Goal: Task Accomplishment & Management: Use online tool/utility

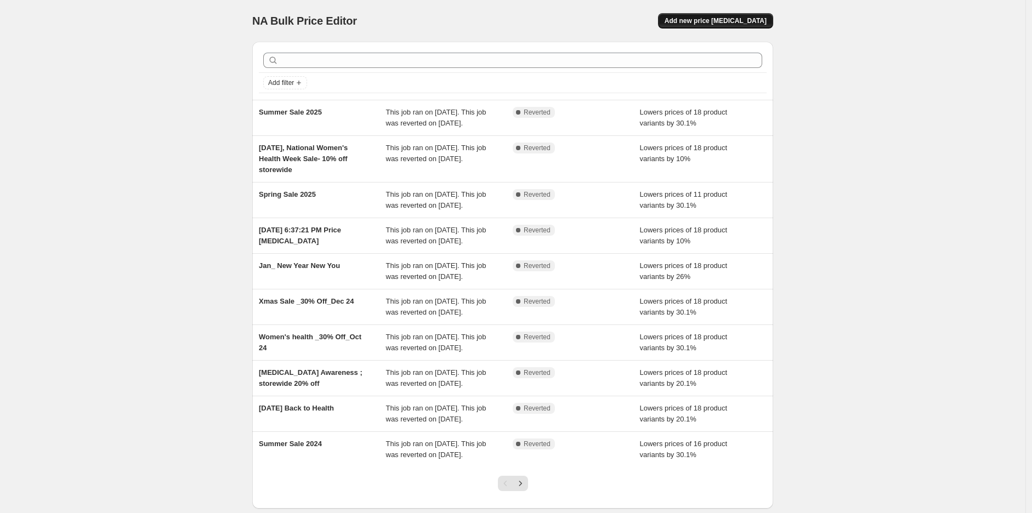
click at [743, 16] on span "Add new price [MEDICAL_DATA]" at bounding box center [716, 20] width 102 height 9
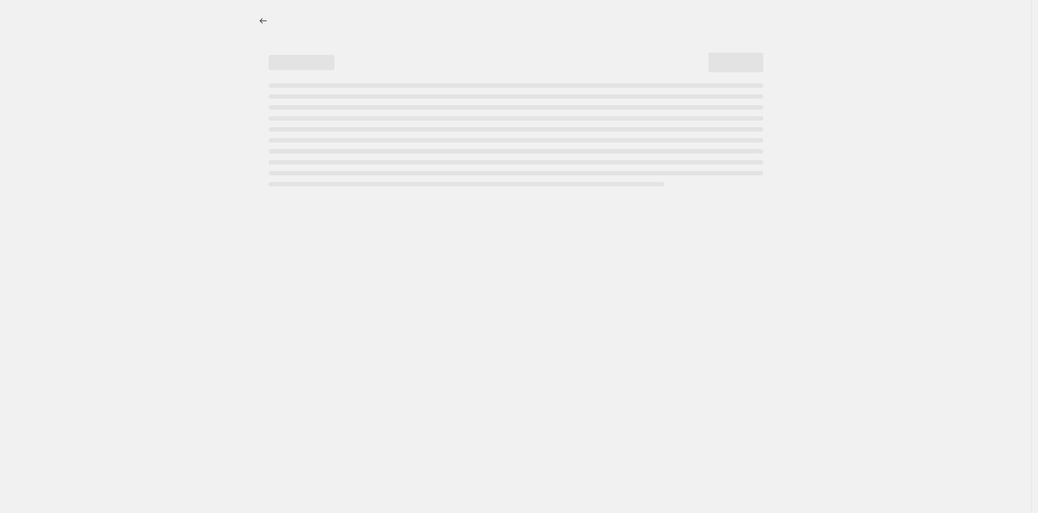
select select "percentage"
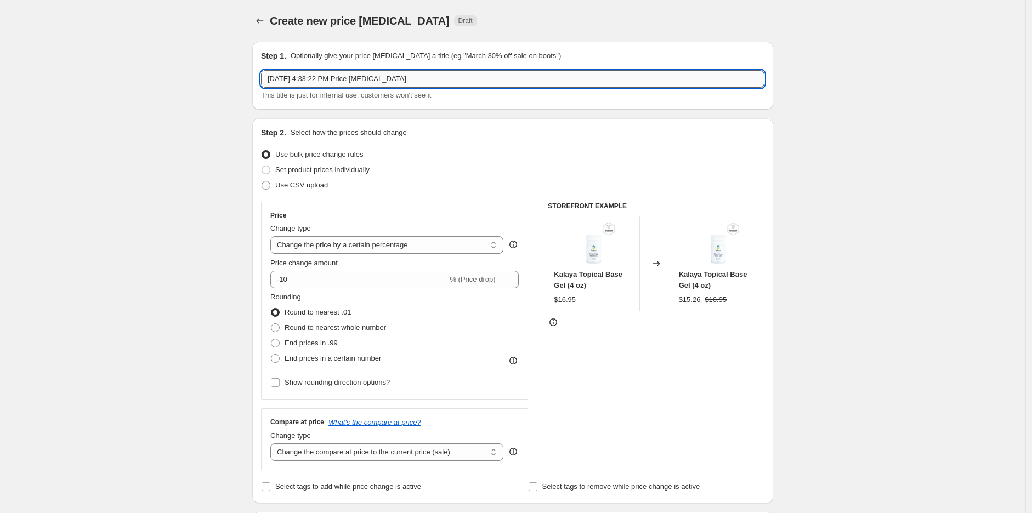
click at [342, 80] on input "[DATE] 4:33:22 PM Price [MEDICAL_DATA]" at bounding box center [512, 79] width 503 height 18
drag, startPoint x: 403, startPoint y: 81, endPoint x: 265, endPoint y: 73, distance: 137.9
click at [264, 75] on input "[DATE] 4:33:22 PM Price [MEDICAL_DATA]" at bounding box center [512, 79] width 503 height 18
type input "K"
type input "Sep- 20% Off Storewide"
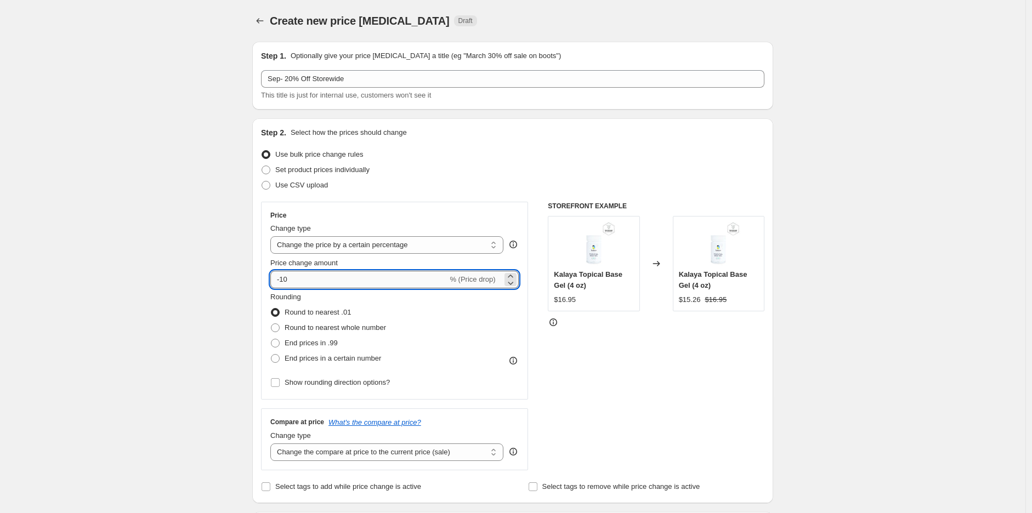
click at [309, 277] on input "-10" at bounding box center [358, 280] width 177 height 18
type input "-20"
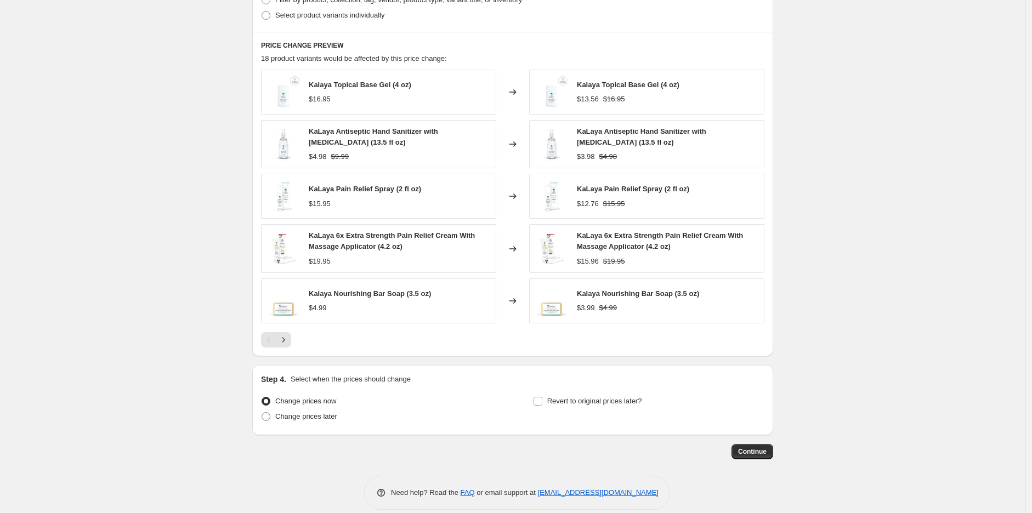
scroll to position [591, 0]
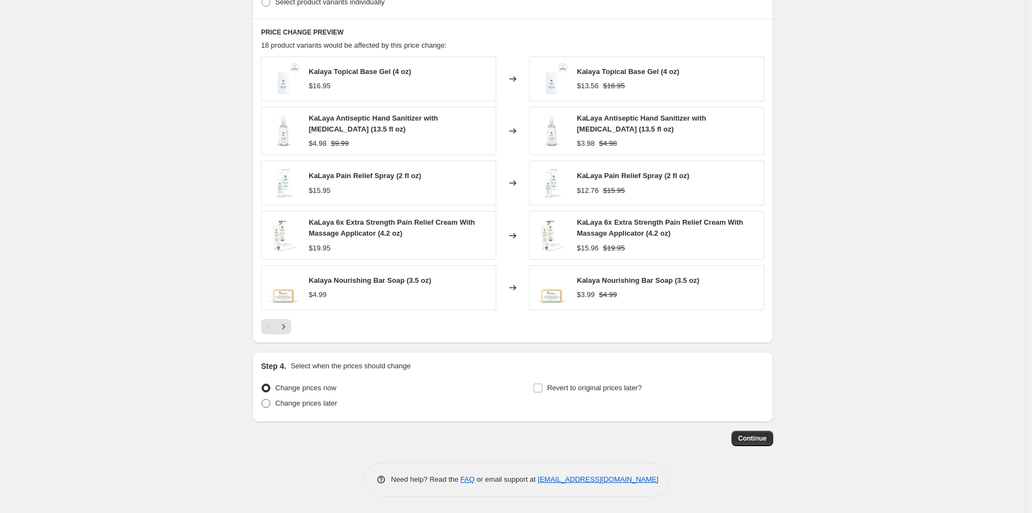
click at [324, 406] on span "Change prices later" at bounding box center [306, 403] width 62 height 8
click at [262, 400] on input "Change prices later" at bounding box center [262, 399] width 1 height 1
radio input "true"
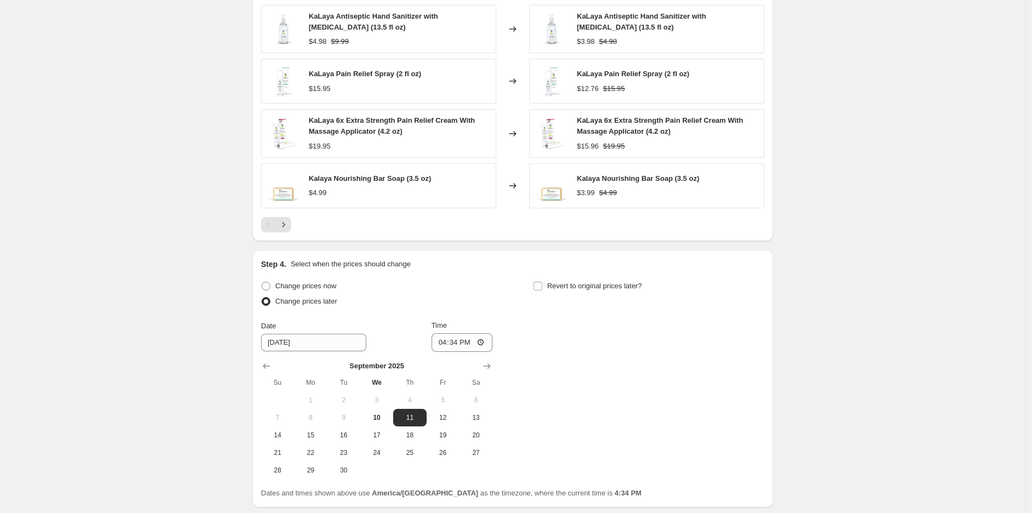
scroll to position [713, 0]
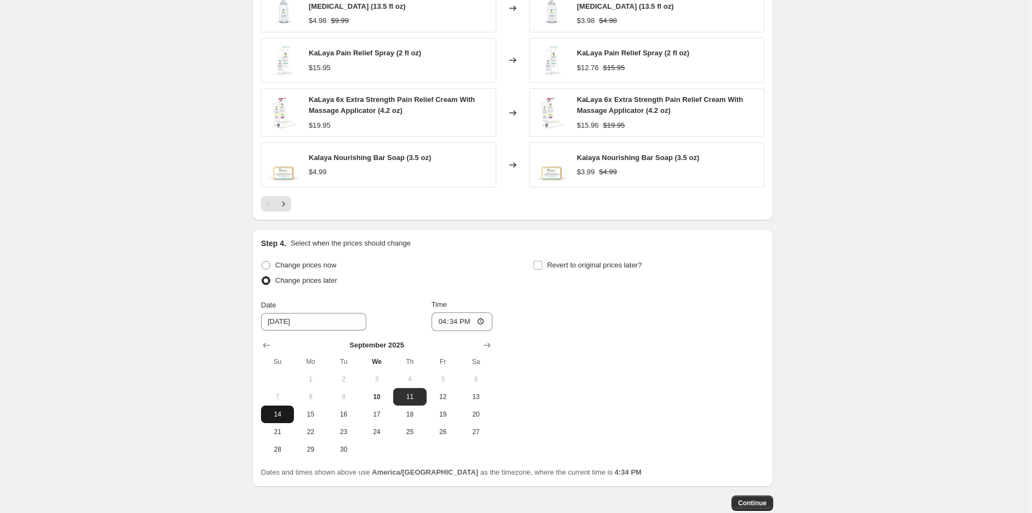
click at [287, 418] on span "14" at bounding box center [277, 414] width 24 height 9
type input "[DATE]"
click at [447, 328] on input "16:34" at bounding box center [462, 322] width 61 height 19
type input "23:45"
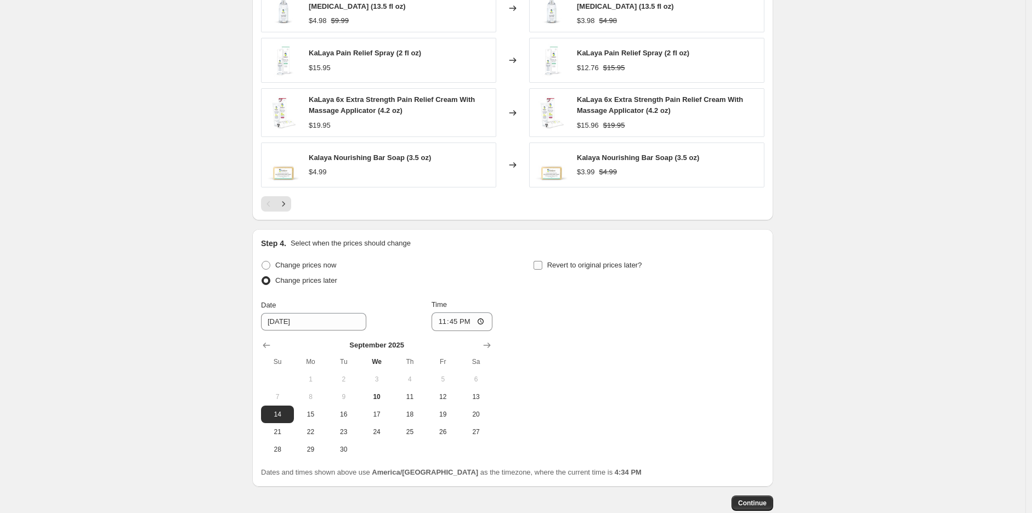
click at [546, 264] on label "Revert to original prices later?" at bounding box center [587, 265] width 109 height 15
click at [542, 264] on input "Revert to original prices later?" at bounding box center [538, 265] width 9 height 9
checkbox input "true"
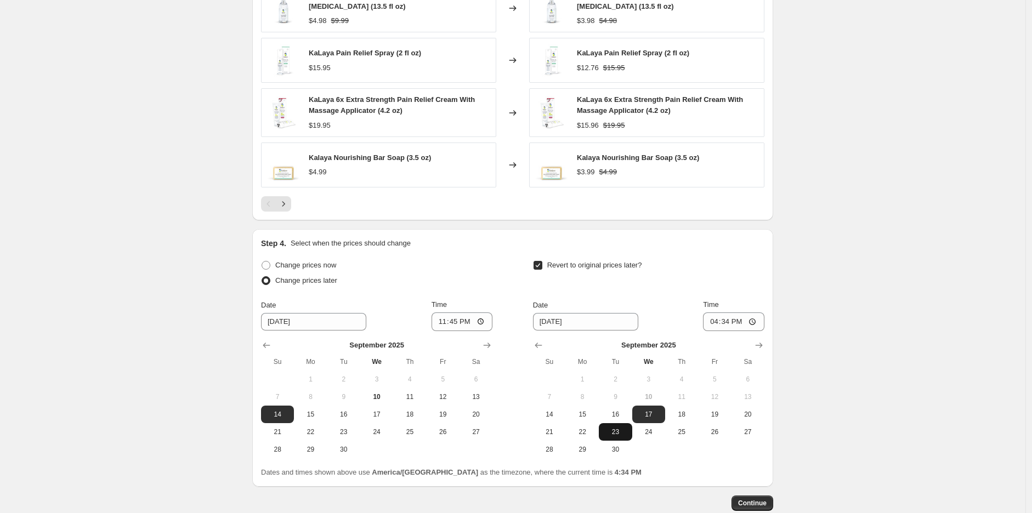
click at [617, 435] on span "23" at bounding box center [615, 432] width 24 height 9
type input "[DATE]"
click at [739, 324] on input "16:34" at bounding box center [733, 322] width 61 height 19
click at [717, 327] on input "16:34" at bounding box center [733, 322] width 61 height 19
click at [741, 325] on input "15:00" at bounding box center [733, 322] width 61 height 19
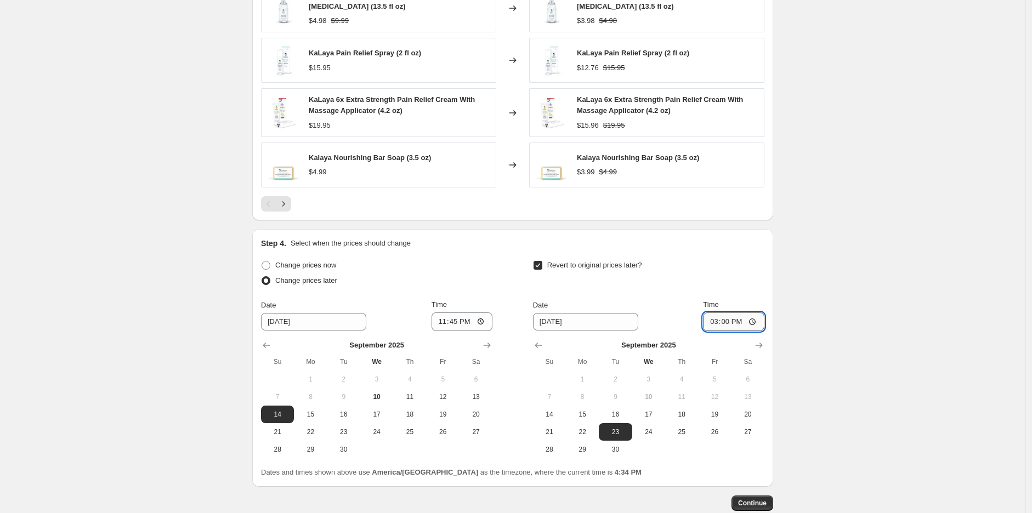
type input "03:00"
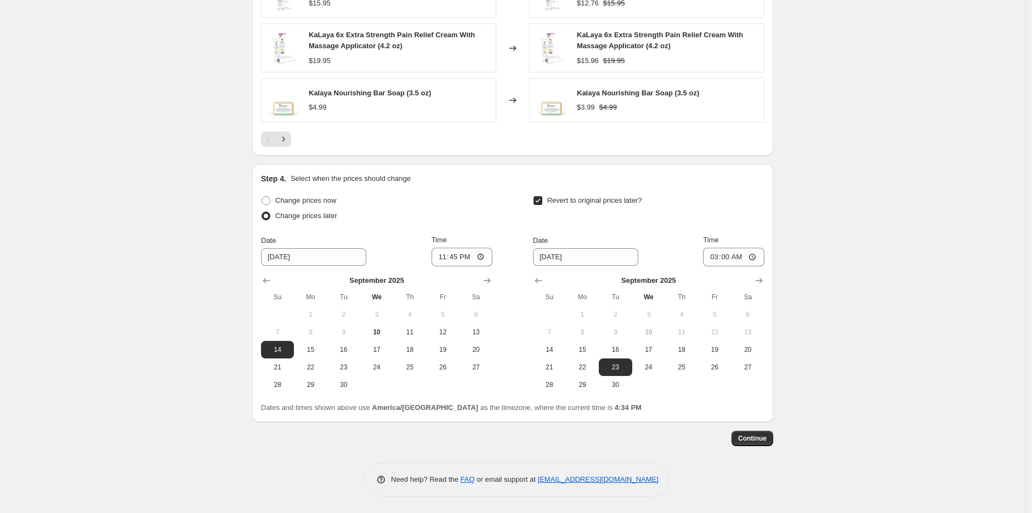
scroll to position [779, 0]
click at [755, 443] on button "Continue" at bounding box center [753, 438] width 42 height 15
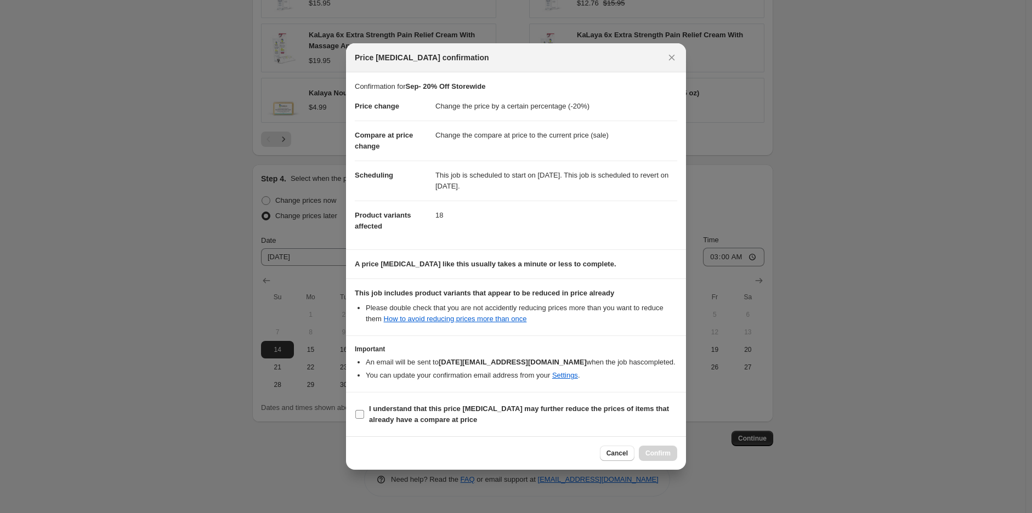
click at [399, 409] on b "I understand that this price [MEDICAL_DATA] may further reduce the prices of it…" at bounding box center [519, 414] width 300 height 19
click at [364, 410] on input "I understand that this price [MEDICAL_DATA] may further reduce the prices of it…" at bounding box center [359, 414] width 9 height 9
checkbox input "true"
drag, startPoint x: 670, startPoint y: 466, endPoint x: 661, endPoint y: 452, distance: 16.3
click at [670, 465] on div "Cancel Confirm" at bounding box center [516, 453] width 340 height 33
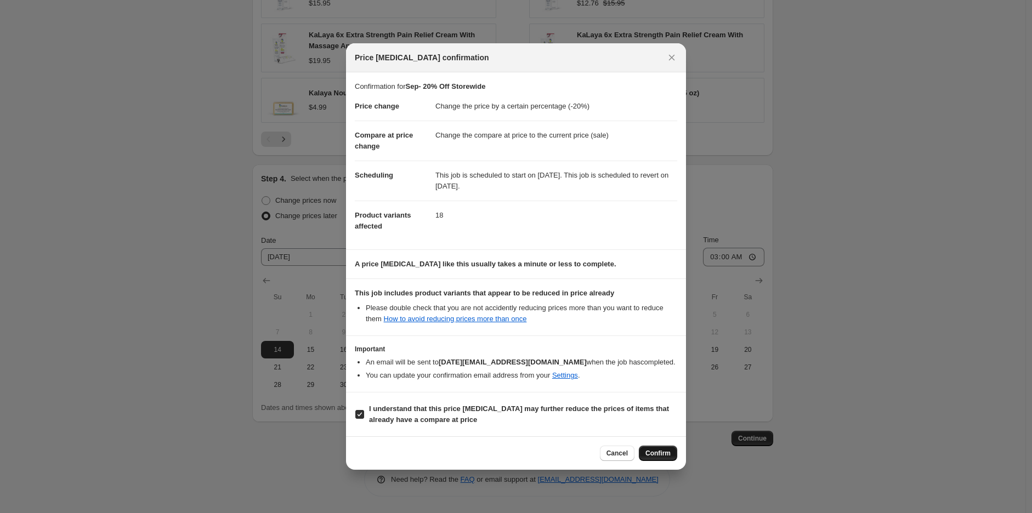
click at [661, 452] on span "Confirm" at bounding box center [657, 453] width 25 height 9
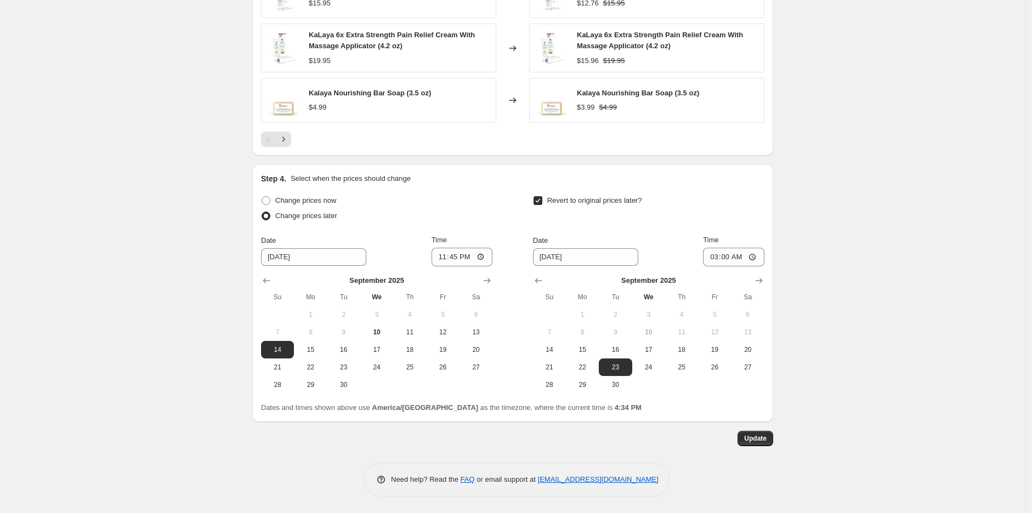
scroll to position [846, 0]
click at [747, 439] on button "Update" at bounding box center [756, 438] width 36 height 15
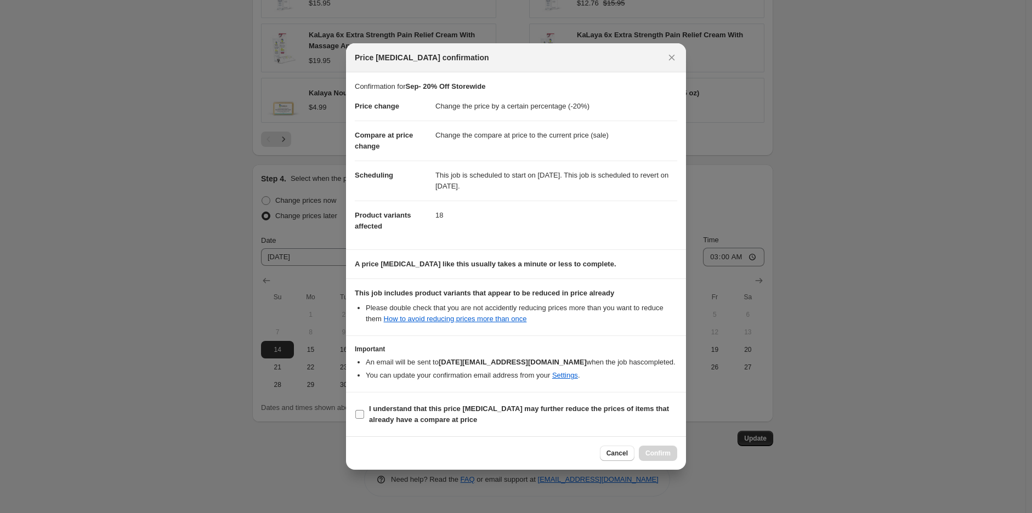
drag, startPoint x: 388, startPoint y: 418, endPoint x: 410, endPoint y: 420, distance: 22.0
click at [388, 418] on b "I understand that this price [MEDICAL_DATA] may further reduce the prices of it…" at bounding box center [519, 414] width 300 height 19
click at [364, 418] on input "I understand that this price [MEDICAL_DATA] may further reduce the prices of it…" at bounding box center [359, 414] width 9 height 9
checkbox input "true"
drag, startPoint x: 638, startPoint y: 449, endPoint x: 643, endPoint y: 449, distance: 5.5
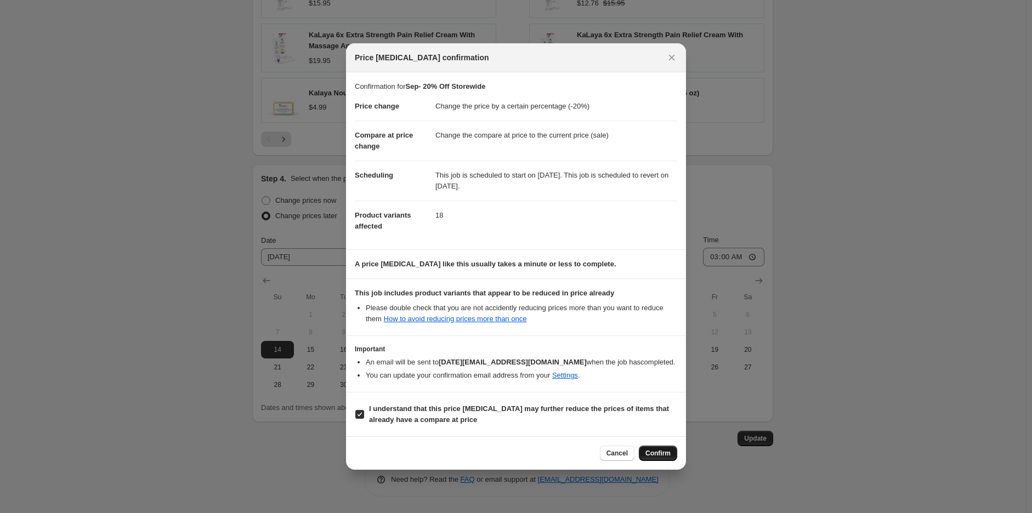
click at [638, 448] on div "Cancel Confirm" at bounding box center [638, 453] width 77 height 15
click at [650, 449] on span "Confirm" at bounding box center [657, 453] width 25 height 9
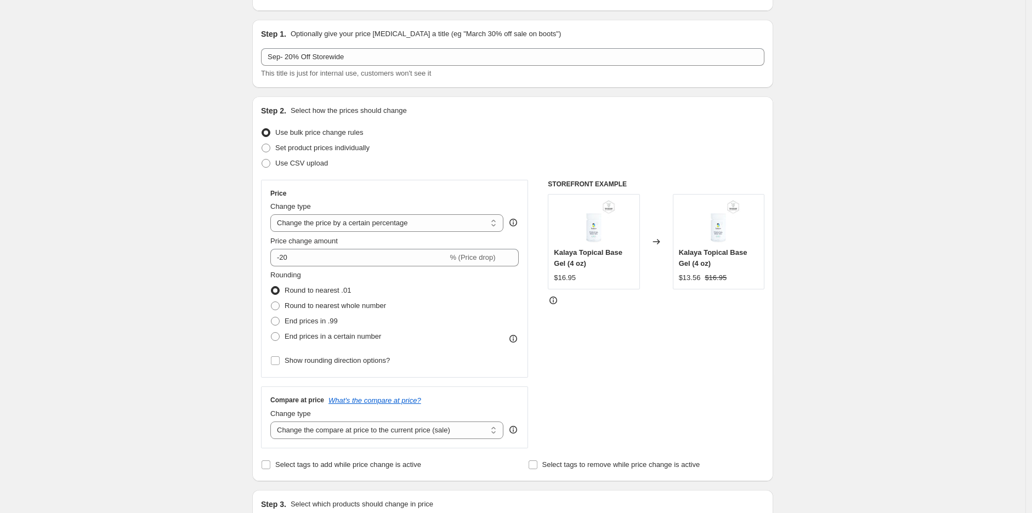
scroll to position [0, 0]
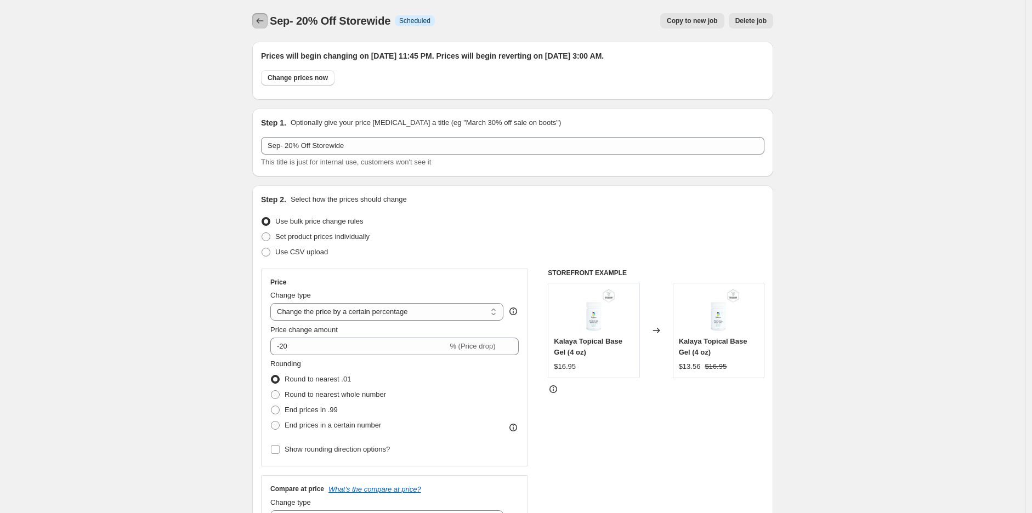
click at [262, 20] on icon "Price change jobs" at bounding box center [259, 20] width 11 height 11
